Goal: Task Accomplishment & Management: Use online tool/utility

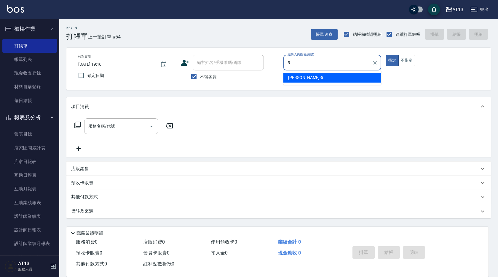
type input "[PERSON_NAME]-5"
type button "true"
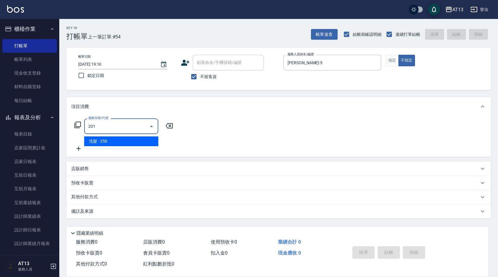
type input "洗髮(201)"
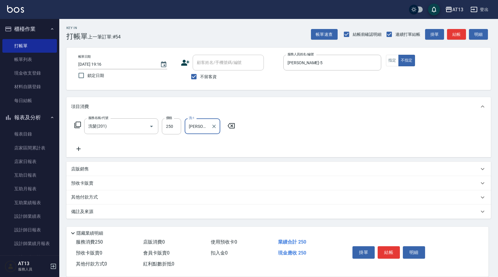
type input "[PERSON_NAME]-31"
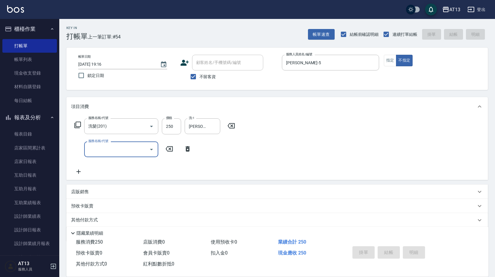
type input "[DATE] 19:57"
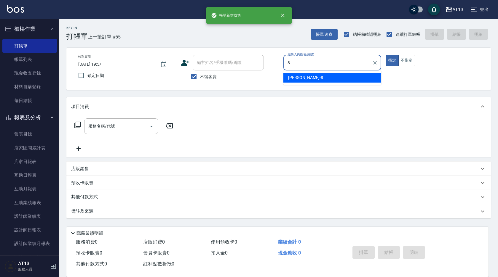
type input "[PERSON_NAME]-8"
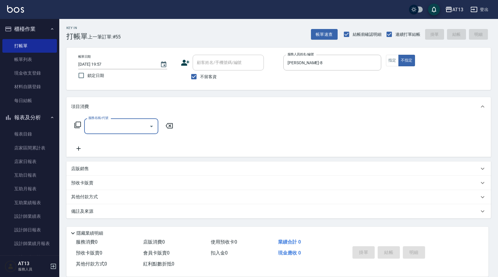
type input "2"
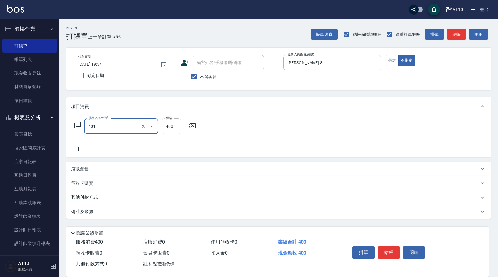
type input "剪髮(401)"
type input "200"
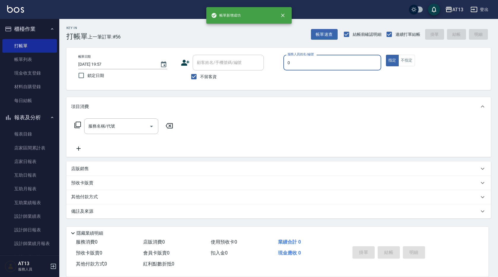
type input "嘉祥-0"
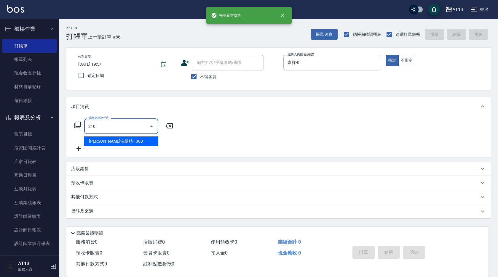
type input "[PERSON_NAME]洗髮精(210)"
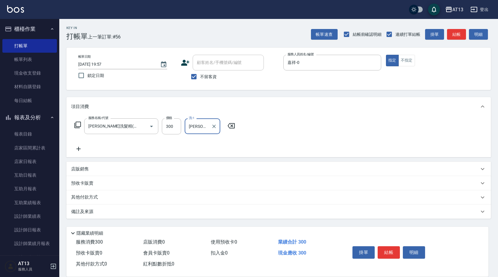
type input "[PERSON_NAME]-33"
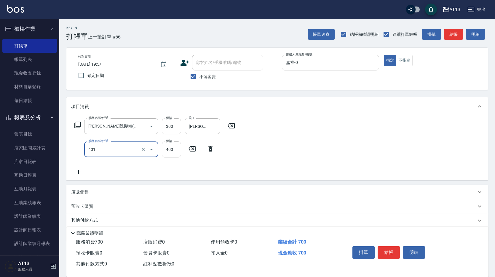
type input "剪髮(401)"
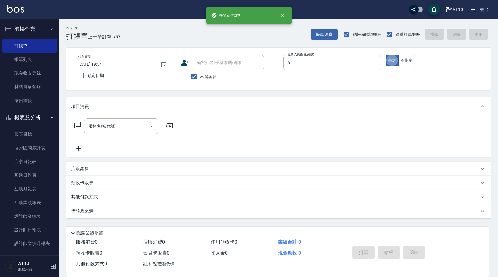
type input "[PERSON_NAME]-6"
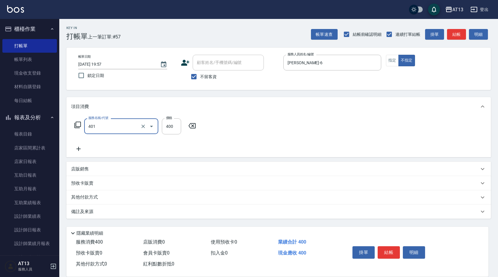
type input "剪髮(401)"
type input "200"
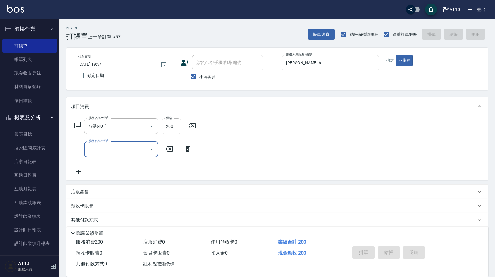
type input "[DATE] 19:58"
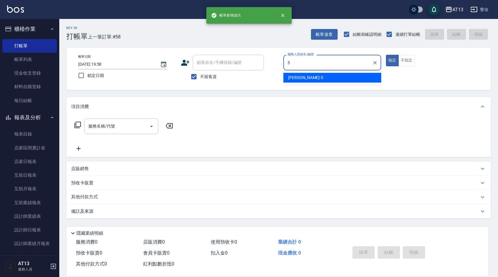
type input "[PERSON_NAME]-5"
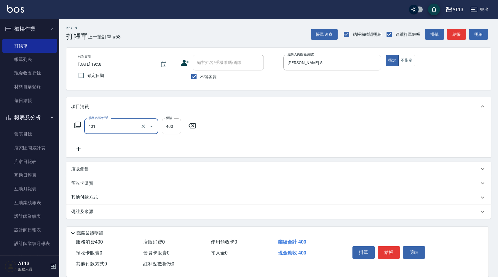
type input "剪髮(401)"
type input "50"
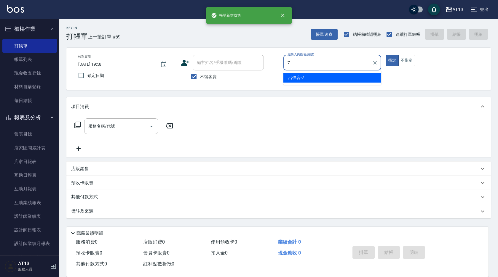
type input "[PERSON_NAME]-7"
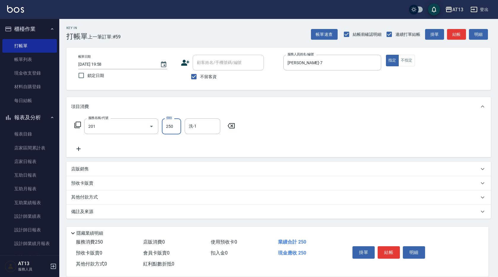
type input "洗髮(201)"
type input "[PERSON_NAME]-31"
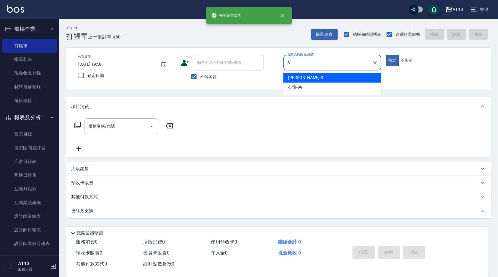
type input "[PERSON_NAME]-3"
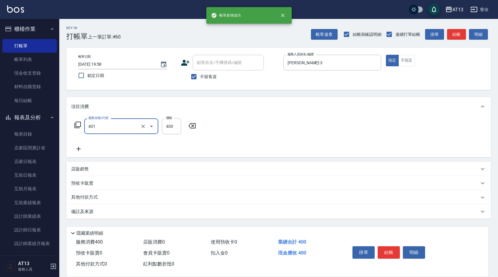
type input "剪髮(401)"
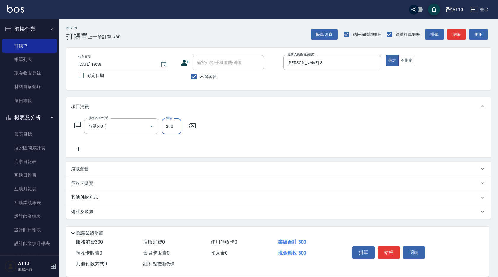
type input "300"
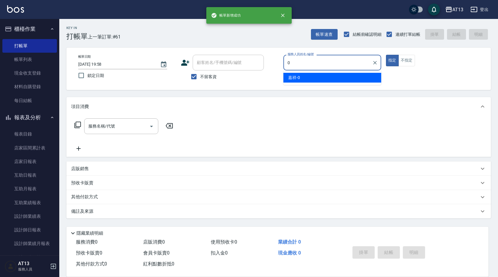
type input "嘉祥-0"
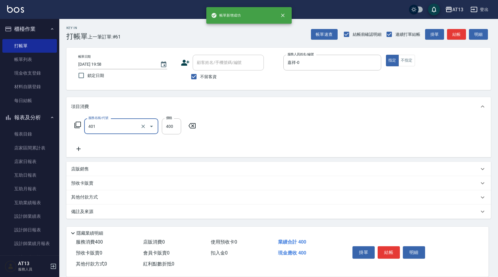
type input "剪髮(401)"
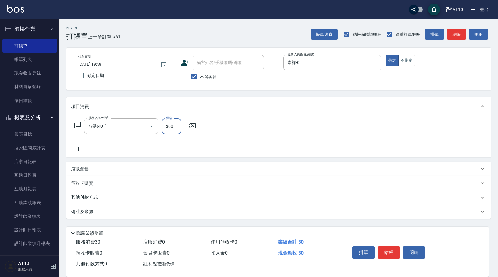
type input "300"
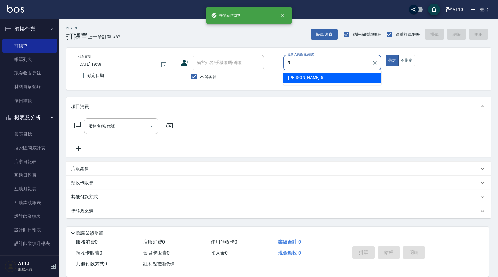
type input "[PERSON_NAME]-5"
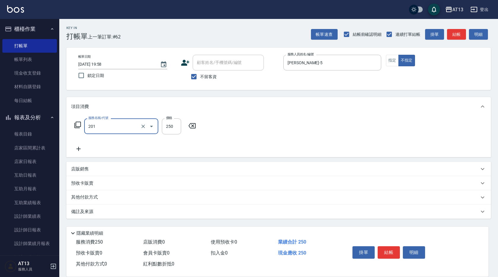
type input "洗髮(201)"
type input "[PERSON_NAME]-33"
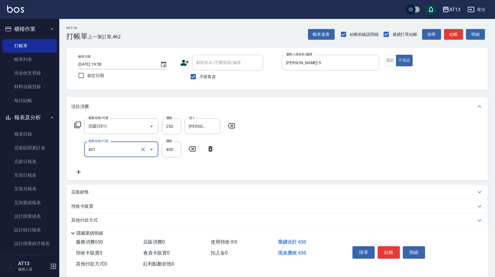
type input "剪髮(401)"
type input "200"
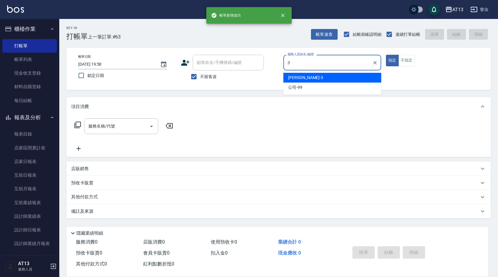
type input "[PERSON_NAME]-3"
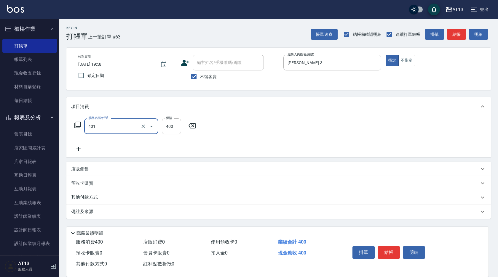
type input "剪髮(401)"
type input "250"
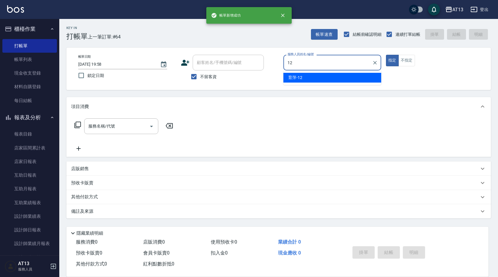
type input "育[PERSON_NAME]-12"
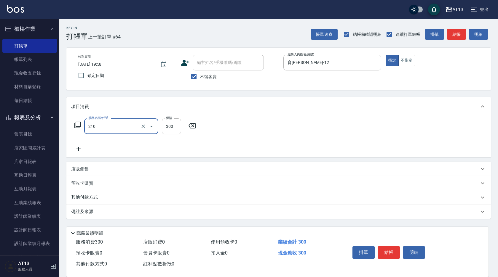
type input "[PERSON_NAME]洗髮精(210)"
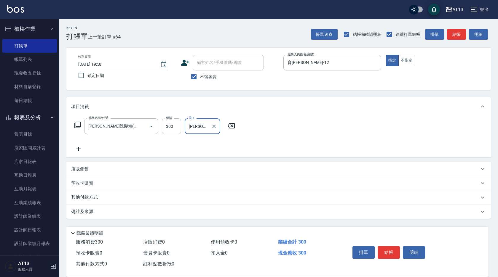
type input "[PERSON_NAME]-24"
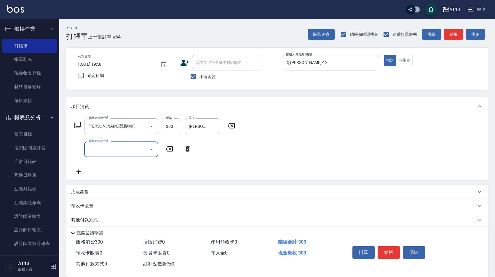
click at [229, 125] on icon at bounding box center [231, 125] width 15 height 7
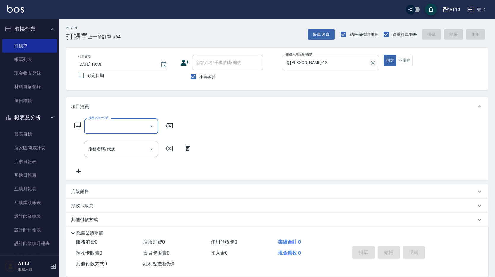
click at [374, 60] on icon "Clear" at bounding box center [373, 63] width 6 height 6
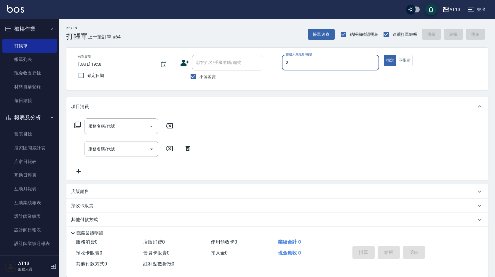
type input "[PERSON_NAME]-3"
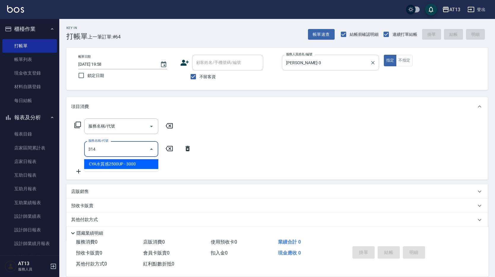
type input "CYA水質感2500UP(314)"
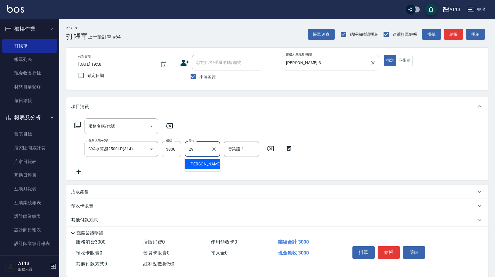
type input "[PERSON_NAME]-29"
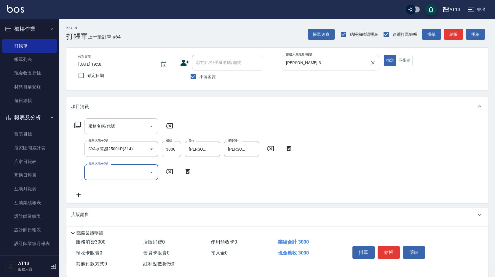
click at [106, 132] on input "服務名稱/代號" at bounding box center [117, 126] width 60 height 10
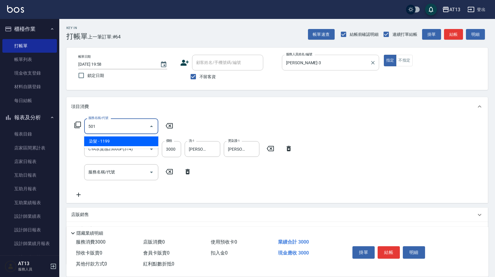
type input "染髮(501)"
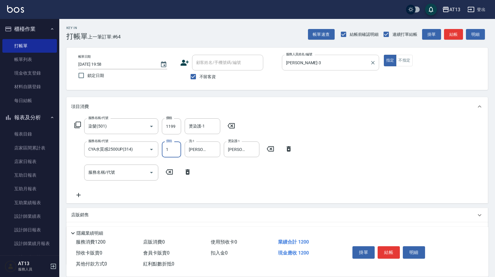
type input "1"
click at [285, 149] on icon at bounding box center [288, 149] width 15 height 7
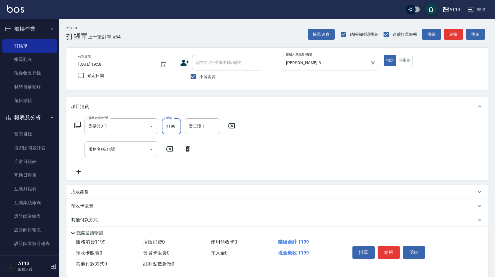
click at [174, 125] on input "1199" at bounding box center [171, 127] width 19 height 16
type input "1800"
type input "[PERSON_NAME]-29"
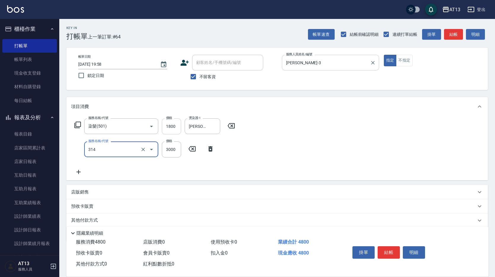
type input "CYA水質感2500UP(314)"
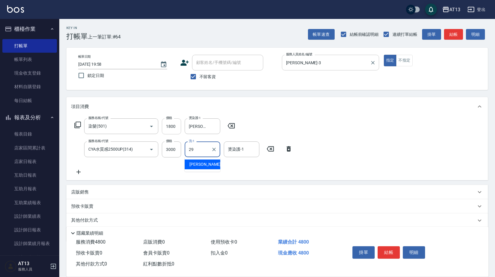
type input "[PERSON_NAME]-29"
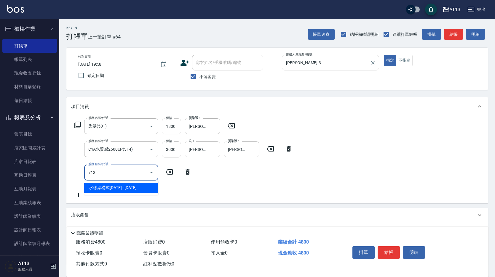
type input "水樣結構式1200(713)"
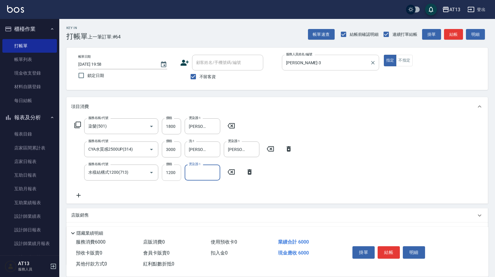
click at [166, 178] on input "1200" at bounding box center [171, 173] width 19 height 16
type input "840"
type input "[PERSON_NAME]-29"
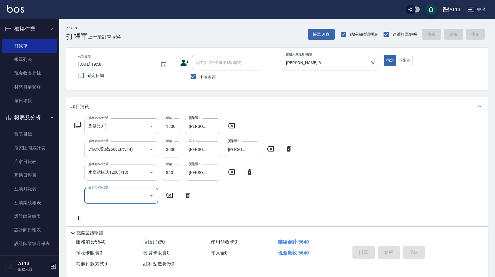
type input "[DATE] 20:01"
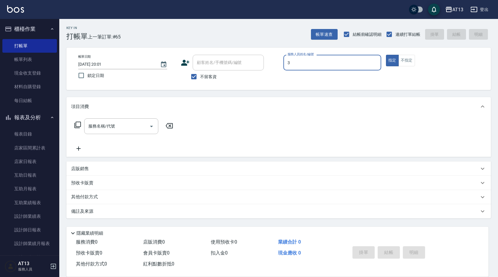
type input "[PERSON_NAME]-3"
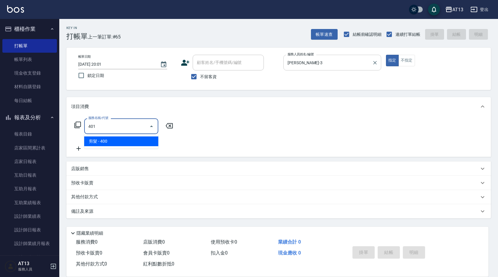
type input "剪髮(401)"
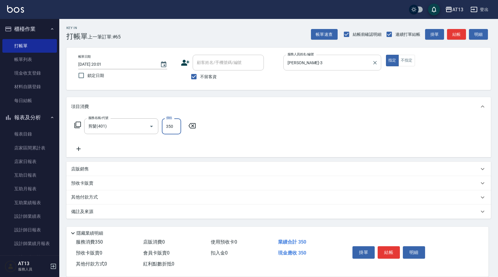
type input "350"
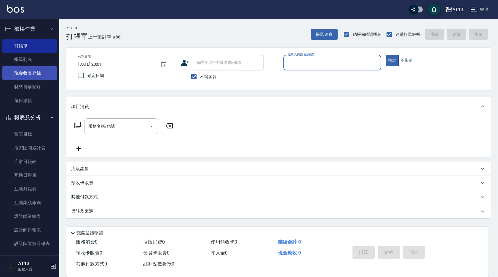
click at [30, 70] on link "現金收支登錄" at bounding box center [29, 73] width 55 height 14
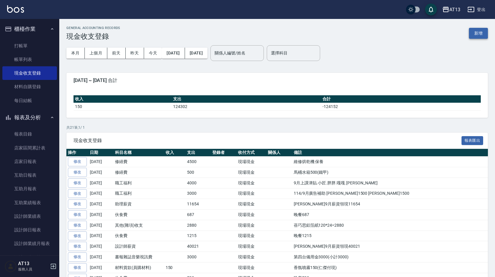
click at [480, 33] on button "新增" at bounding box center [478, 33] width 19 height 11
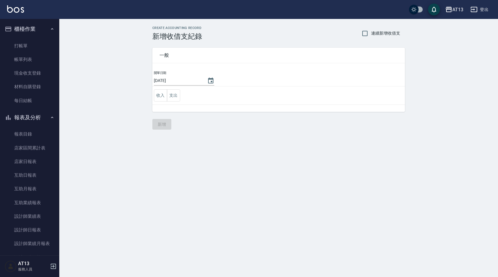
click at [181, 97] on td "收入 支出" at bounding box center [278, 96] width 253 height 18
click at [177, 97] on button "支出" at bounding box center [173, 96] width 13 height 12
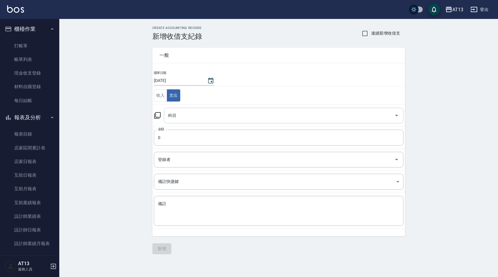
click at [186, 113] on input "科目" at bounding box center [279, 116] width 225 height 10
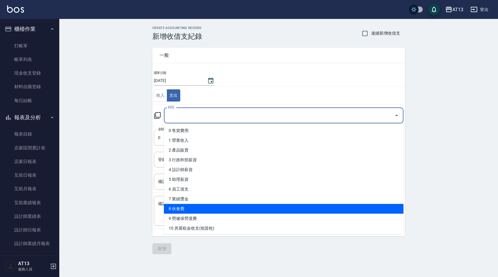
click at [190, 206] on li "8 伙食費" at bounding box center [284, 209] width 240 height 10
type input "8 伙食費"
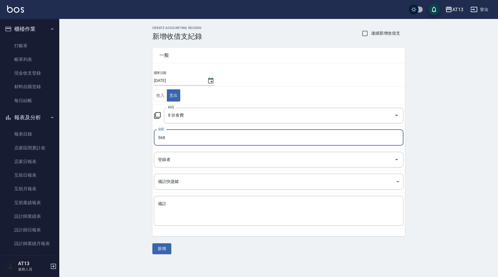
type input "568"
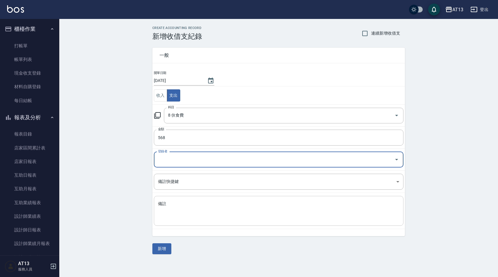
click at [180, 199] on div "x 備註" at bounding box center [279, 211] width 250 height 30
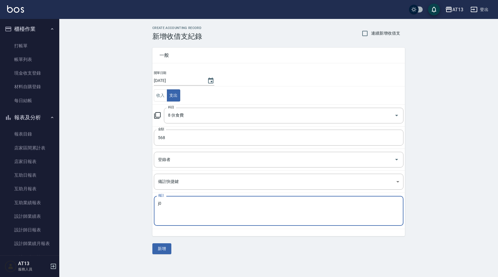
type textarea "j"
type textarea "晚餐568元"
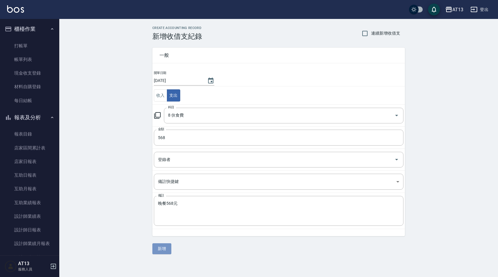
click at [165, 245] on button "新增" at bounding box center [161, 249] width 19 height 11
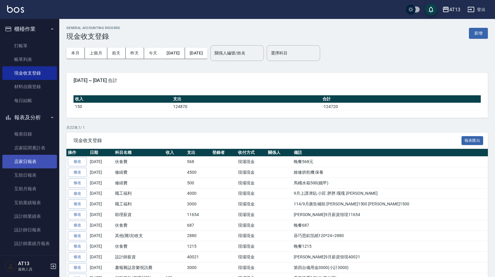
click at [36, 159] on link "店家日報表" at bounding box center [29, 162] width 55 height 14
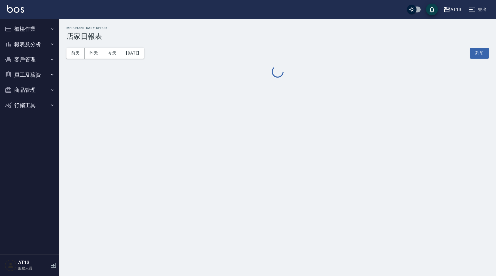
click at [38, 46] on button "報表及分析" at bounding box center [29, 44] width 55 height 15
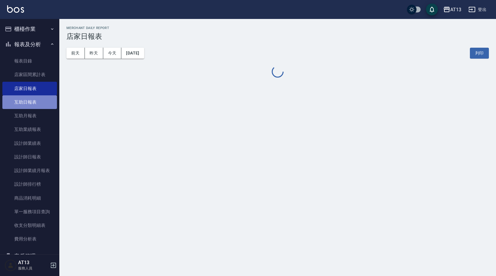
click at [44, 102] on link "互助日報表" at bounding box center [29, 102] width 55 height 14
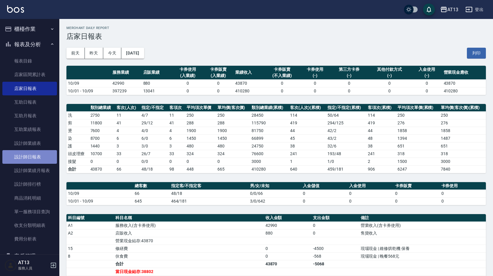
click at [38, 157] on link "設計師日報表" at bounding box center [29, 157] width 55 height 14
click at [469, 51] on button "列印" at bounding box center [476, 53] width 19 height 11
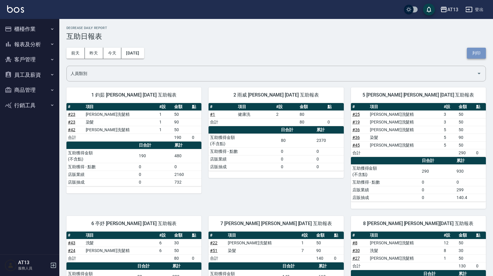
click at [471, 56] on button "列印" at bounding box center [476, 53] width 19 height 11
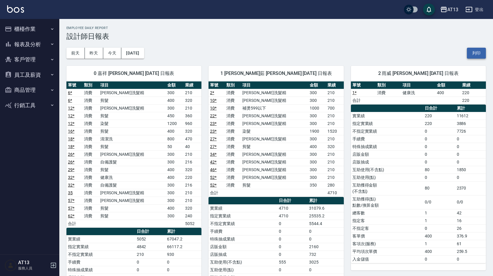
click at [474, 55] on button "列印" at bounding box center [476, 53] width 19 height 11
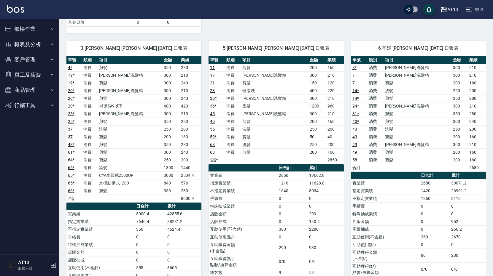
scroll to position [364, 0]
